Goal: Transaction & Acquisition: Book appointment/travel/reservation

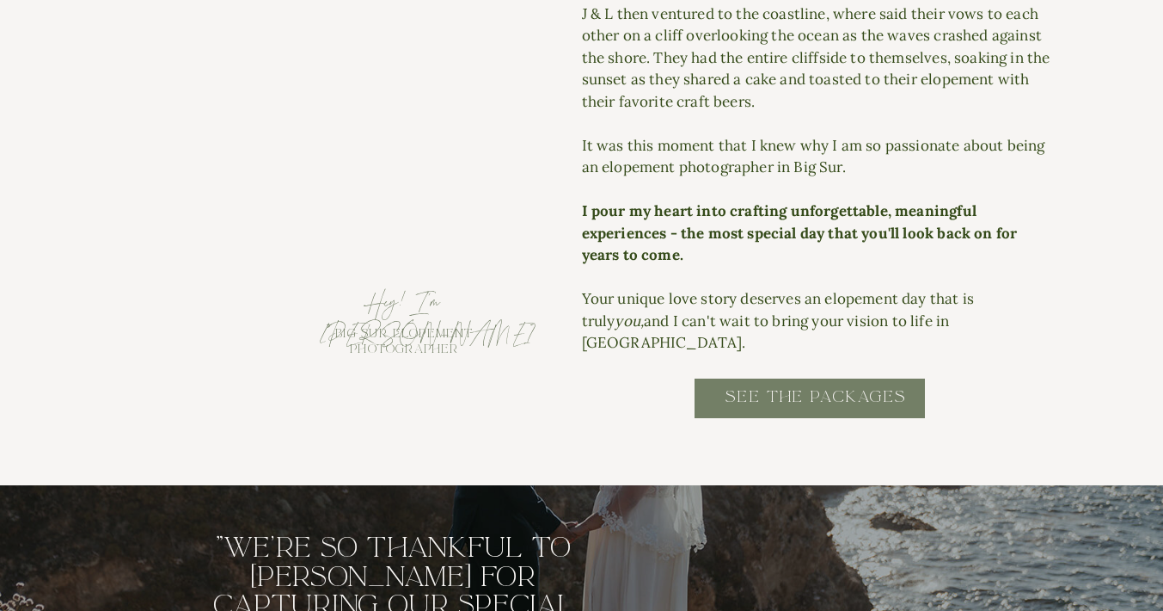
scroll to position [1921, 0]
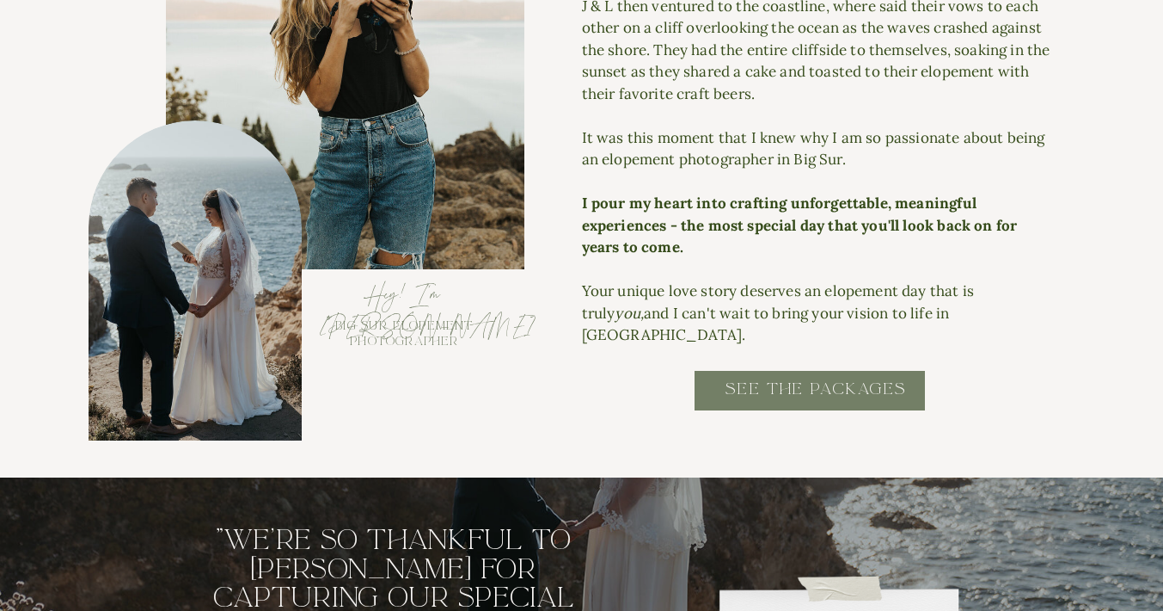
click at [765, 396] on h2 "SEE THE PACKAGES" at bounding box center [816, 397] width 347 height 39
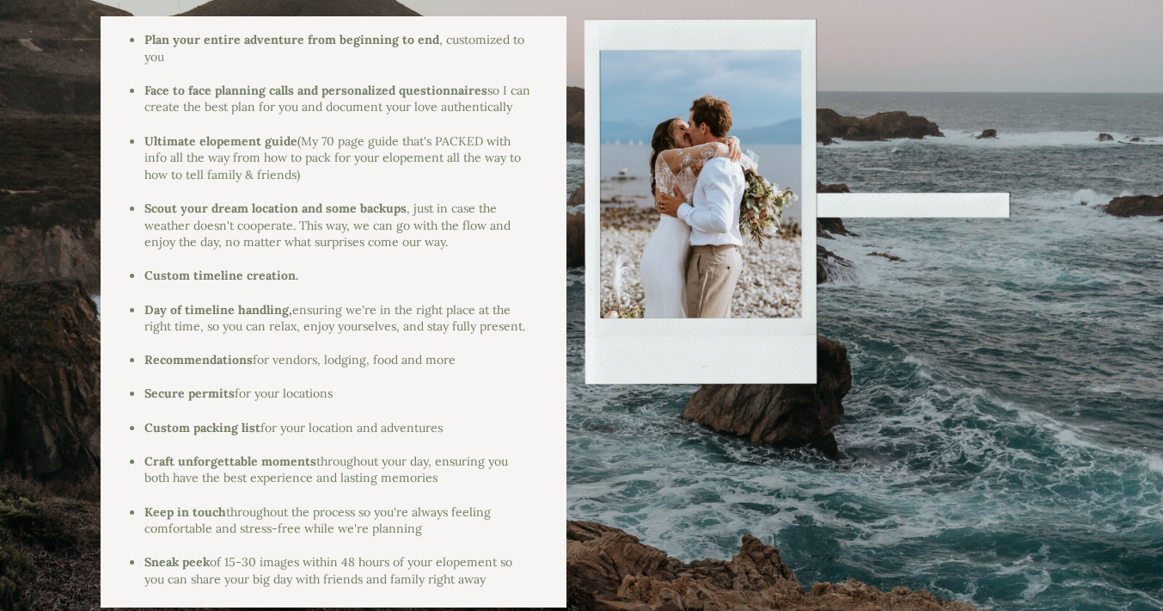
scroll to position [2302, 0]
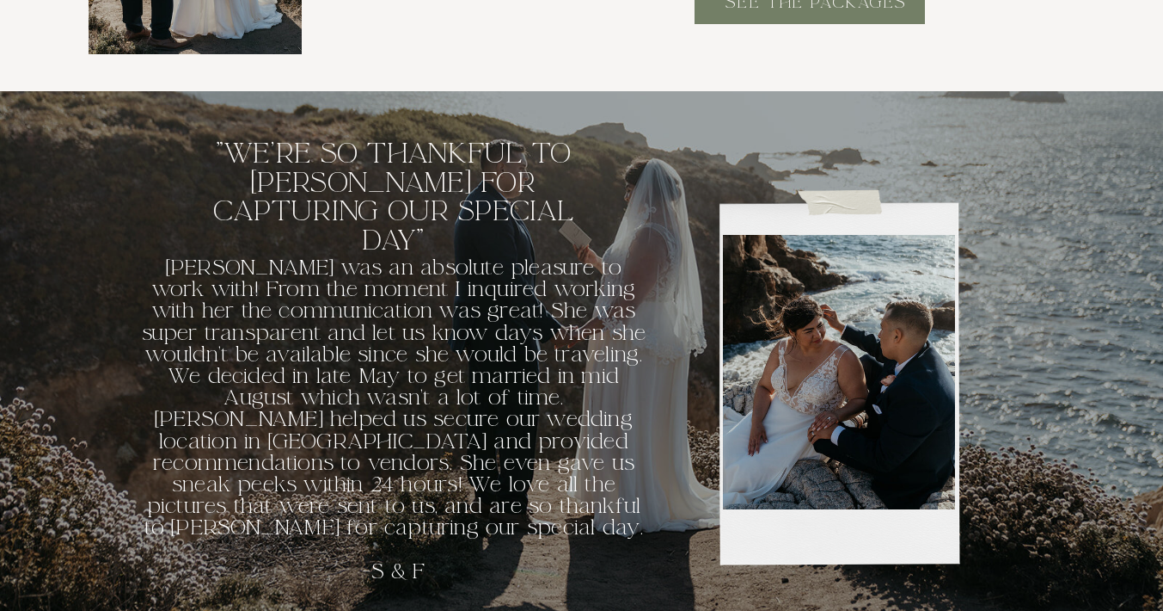
scroll to position [2316, 0]
